Goal: Transaction & Acquisition: Purchase product/service

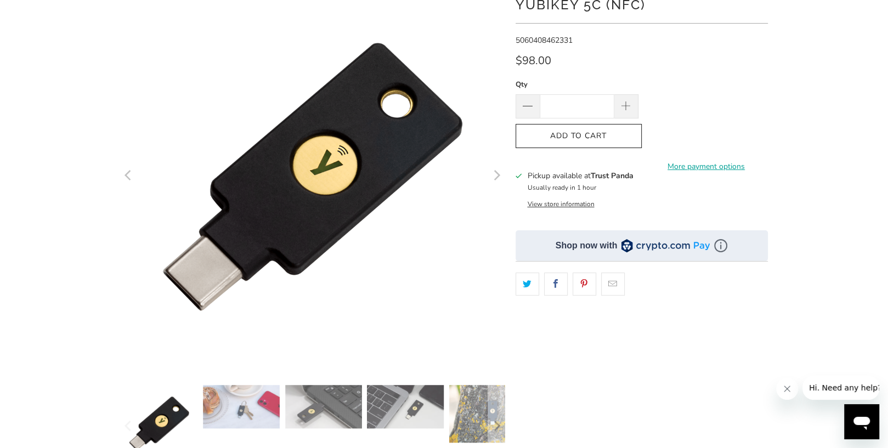
scroll to position [205, 0]
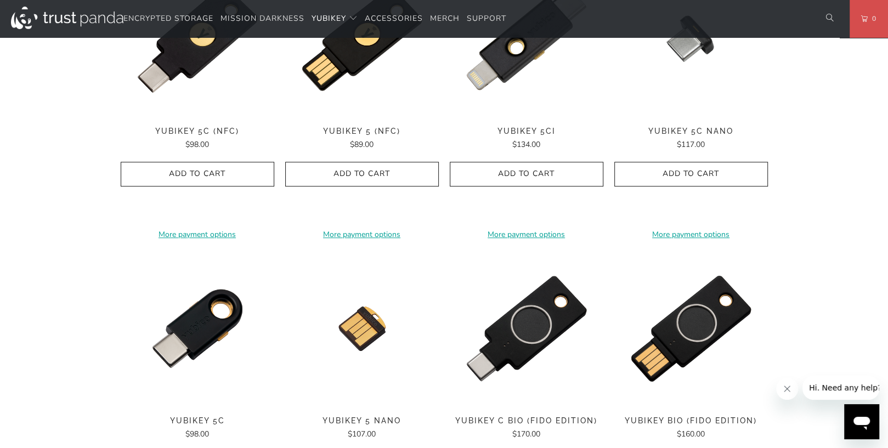
scroll to position [685, 0]
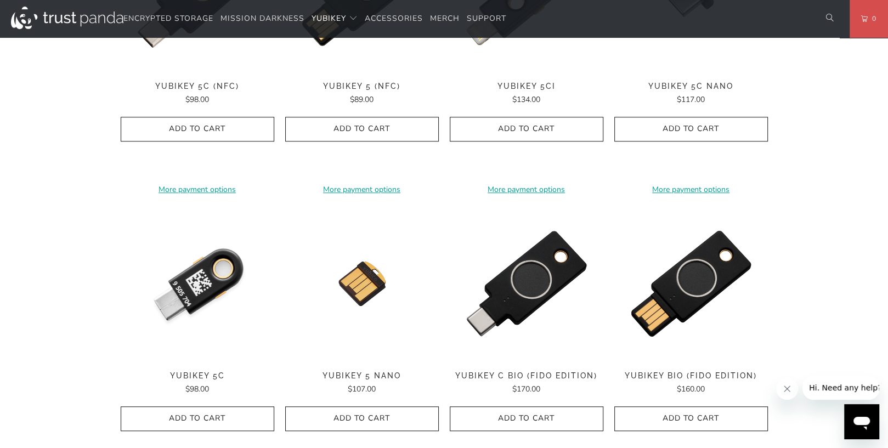
click at [218, 290] on img at bounding box center [198, 284] width 154 height 154
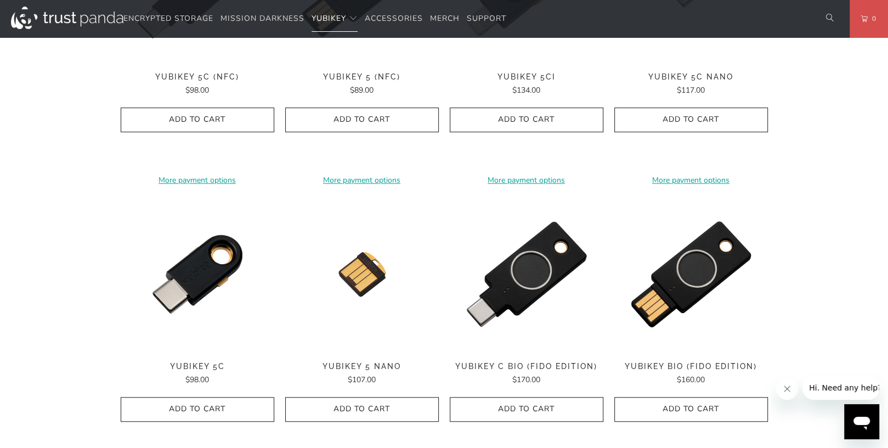
scroll to position [822, 0]
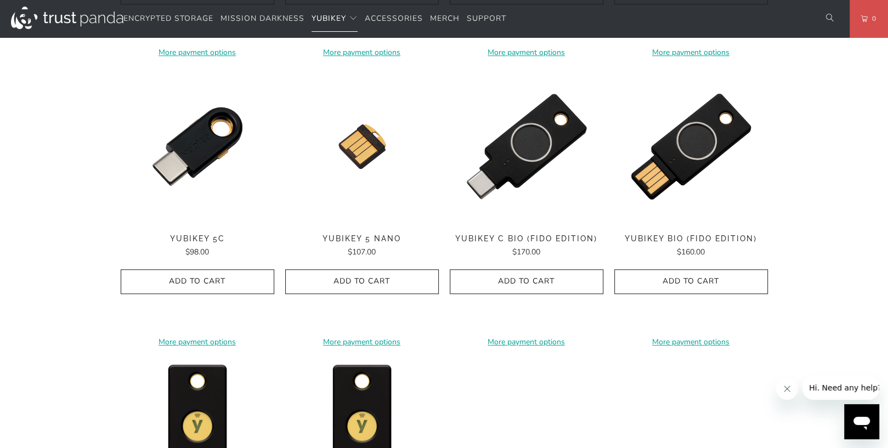
click at [785, 387] on icon "Close message from company" at bounding box center [786, 388] width 9 height 9
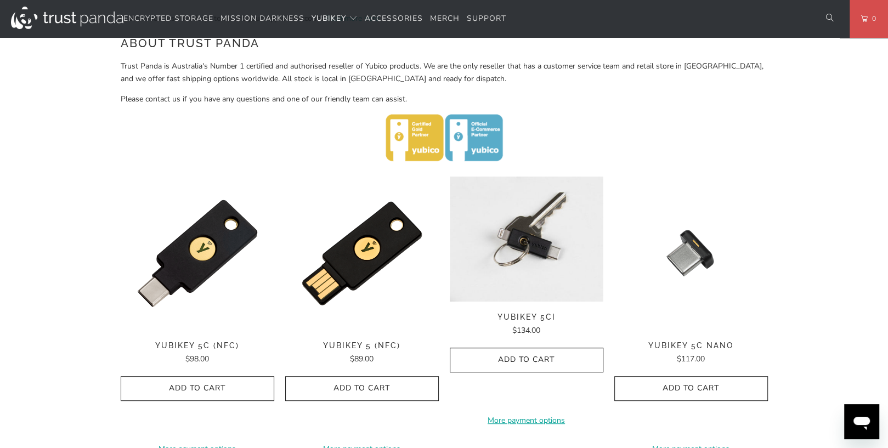
scroll to position [405, 0]
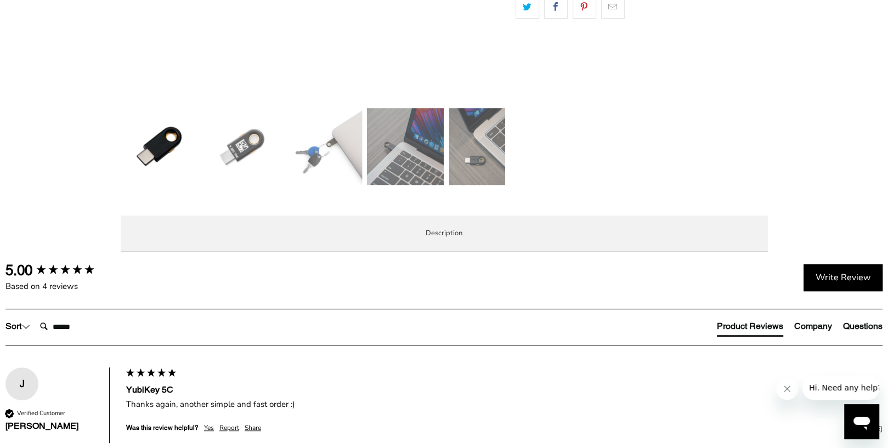
scroll to position [411, 0]
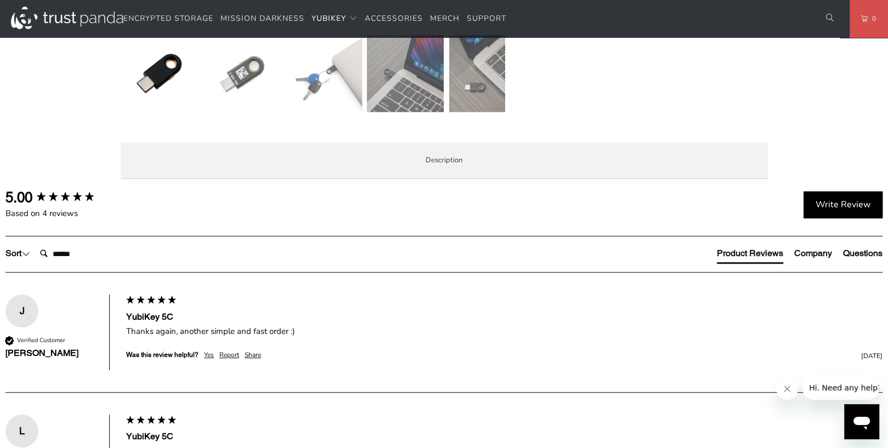
scroll to position [479, 0]
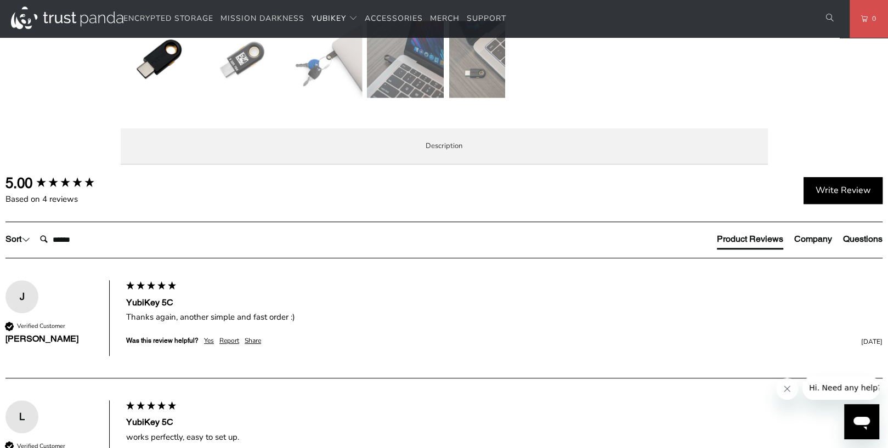
drag, startPoint x: 251, startPoint y: 218, endPoint x: 366, endPoint y: 225, distance: 114.8
click at [0, 0] on p "The YubiKey 5C is the #1 security key that works with more online services and …" at bounding box center [0, 0] width 0 height 0
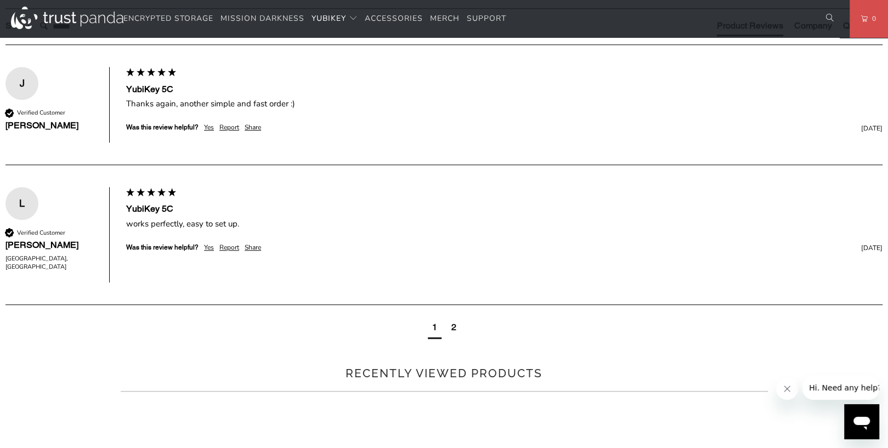
scroll to position [685, 0]
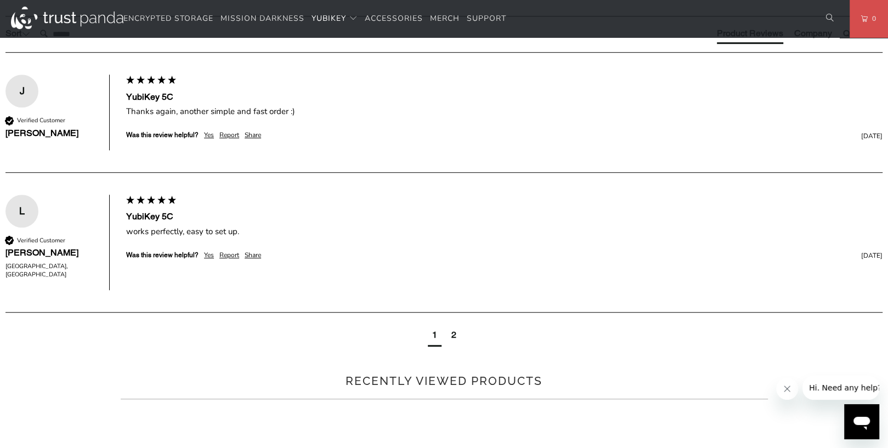
drag, startPoint x: 536, startPoint y: 177, endPoint x: 665, endPoint y: 184, distance: 129.6
click at [0, 0] on p "The YubiKey 5C is the #1 security key that works with more online services and …" at bounding box center [0, 0] width 0 height 0
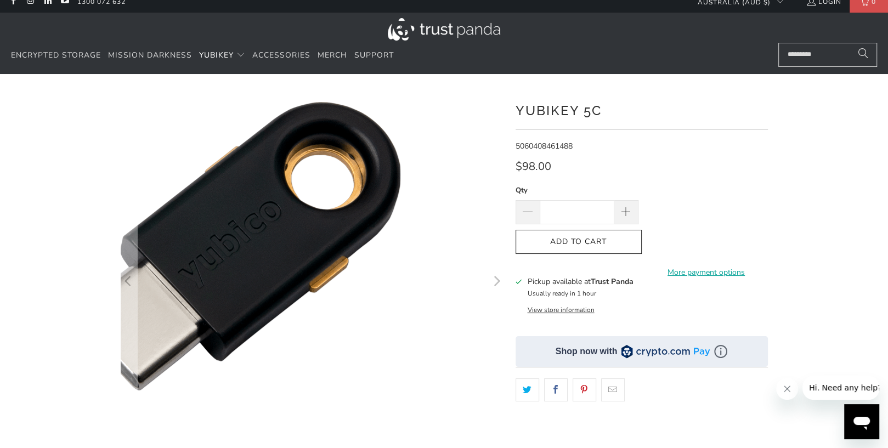
scroll to position [0, 0]
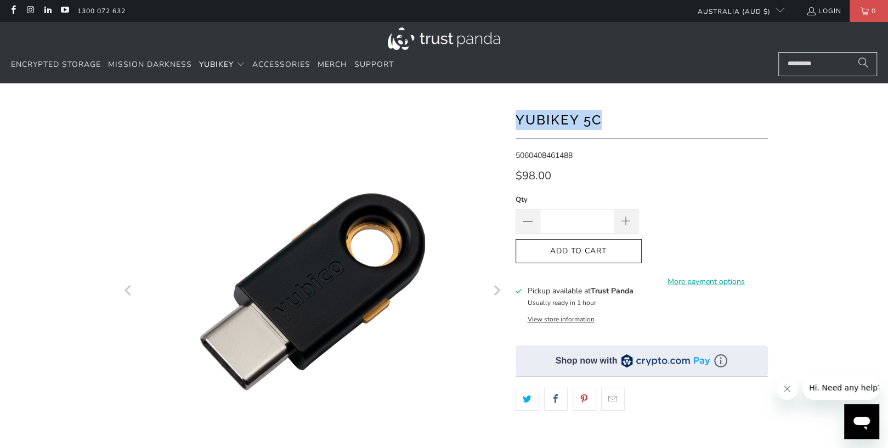
drag, startPoint x: 572, startPoint y: 118, endPoint x: 513, endPoint y: 114, distance: 58.8
click at [513, 114] on div at bounding box center [444, 376] width 658 height 553
copy h1 "YubiKey 5C"
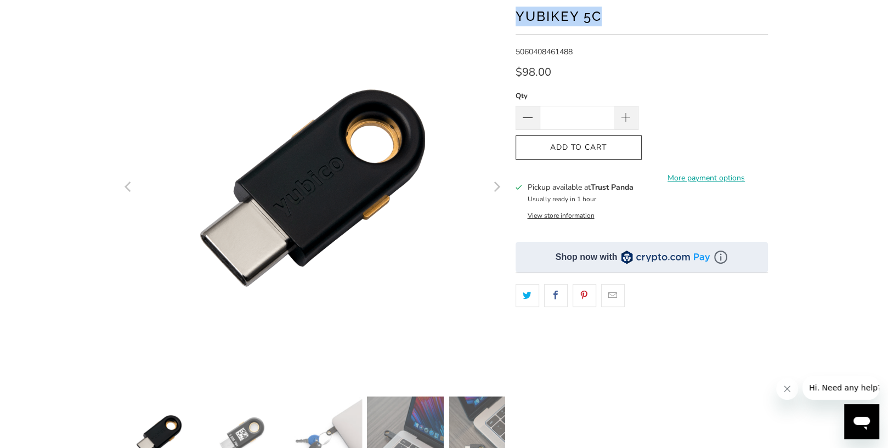
scroll to position [68, 0]
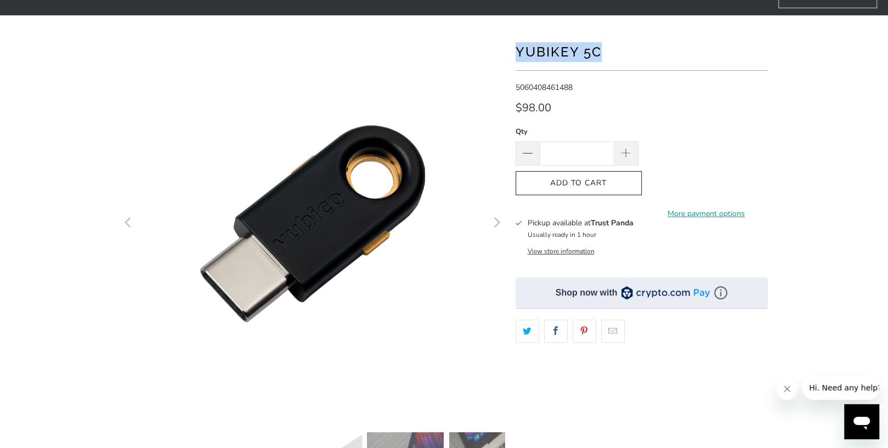
click at [607, 184] on span "Add to Cart" at bounding box center [578, 183] width 103 height 9
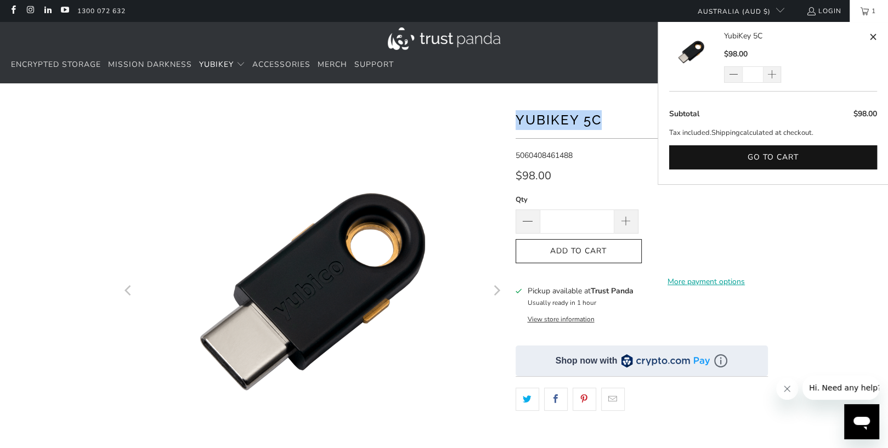
click at [804, 152] on button "Go to cart" at bounding box center [773, 157] width 208 height 25
